Goal: Task Accomplishment & Management: Manage account settings

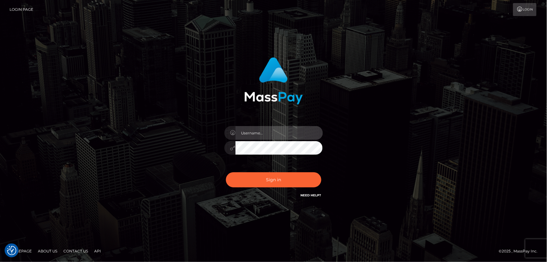
click at [262, 133] on input "text" at bounding box center [279, 133] width 87 height 14
type input "mdemassi"
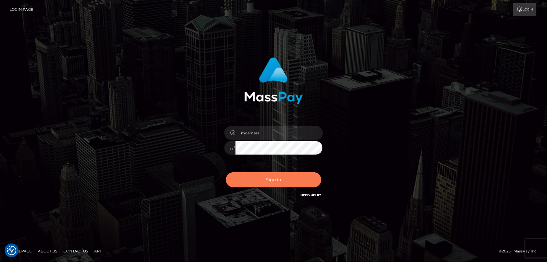
click at [277, 178] on button "Sign in" at bounding box center [273, 179] width 95 height 15
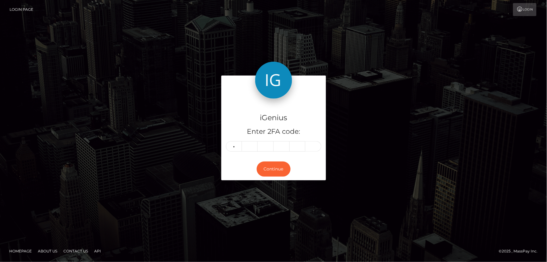
type input "0"
type input "7"
type input "3"
type input "4"
type input "6"
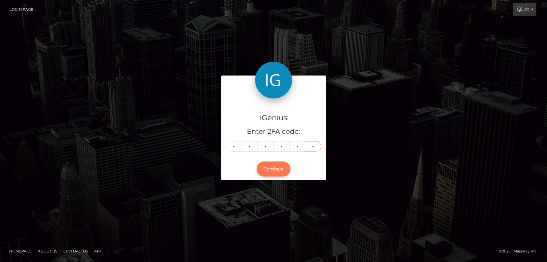
type input "2"
click at [273, 169] on button "Continue" at bounding box center [274, 168] width 34 height 15
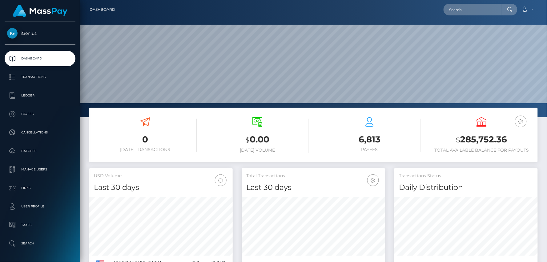
scroll to position [109, 144]
drag, startPoint x: 458, startPoint y: 140, endPoint x: 520, endPoint y: 142, distance: 61.3
click at [522, 143] on h3 "$ 285,752.36" at bounding box center [482, 139] width 103 height 13
copy h3 "$ 285,752.36"
